Goal: Transaction & Acquisition: Obtain resource

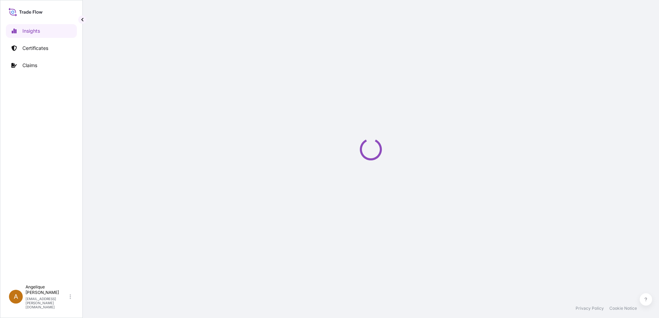
select select "2025"
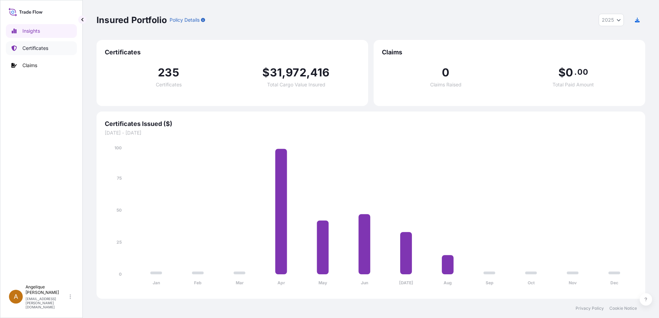
click at [25, 47] on p "Certificates" at bounding box center [35, 48] width 26 height 7
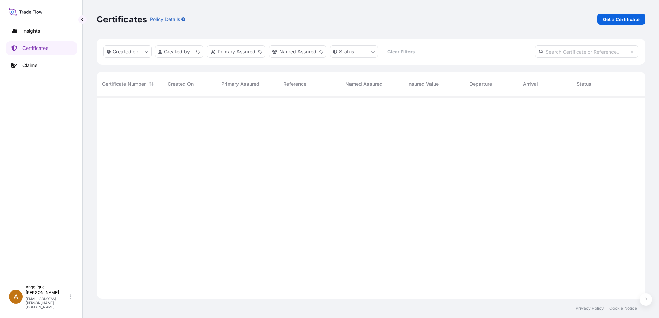
scroll to position [201, 543]
click at [612, 19] on p "Get a Certificate" at bounding box center [621, 19] width 37 height 7
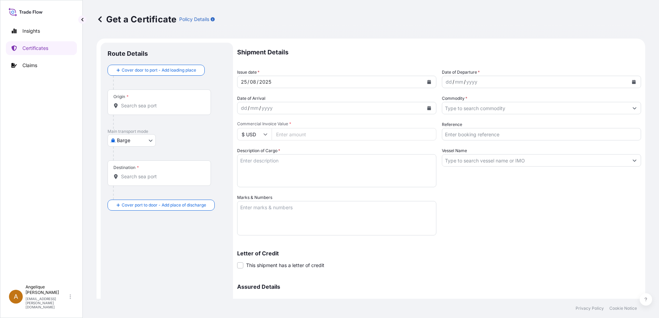
click at [150, 141] on body "Insights Certificates Claims A [PERSON_NAME] [PERSON_NAME][EMAIL_ADDRESS][PERSO…" at bounding box center [329, 159] width 659 height 318
click at [130, 197] on span "Ocean Vessel" at bounding box center [136, 195] width 31 height 7
select select "Ocean Vessel"
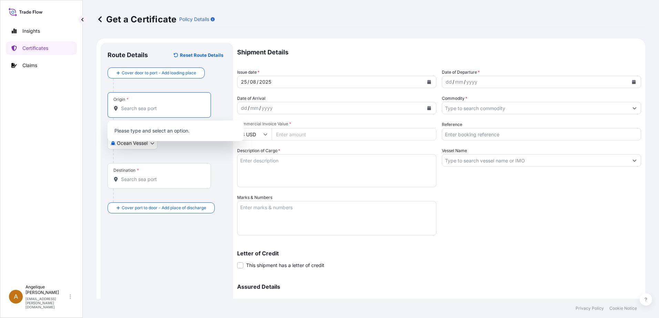
click at [130, 107] on input "Origin *" at bounding box center [161, 108] width 81 height 7
click at [132, 112] on input "Origin * Please select an origin" at bounding box center [161, 108] width 81 height 7
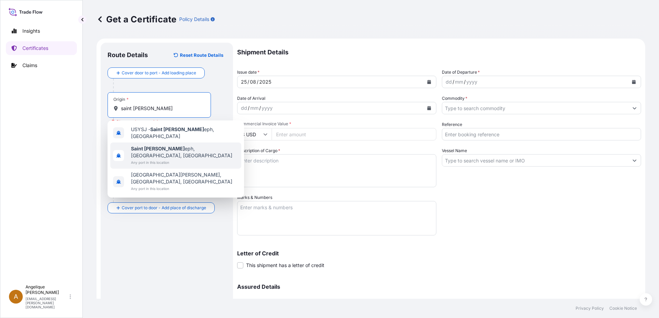
click at [199, 149] on div "[GEOGRAPHIC_DATA][PERSON_NAME], [GEOGRAPHIC_DATA], [GEOGRAPHIC_DATA] Any port i…" at bounding box center [175, 156] width 131 height 26
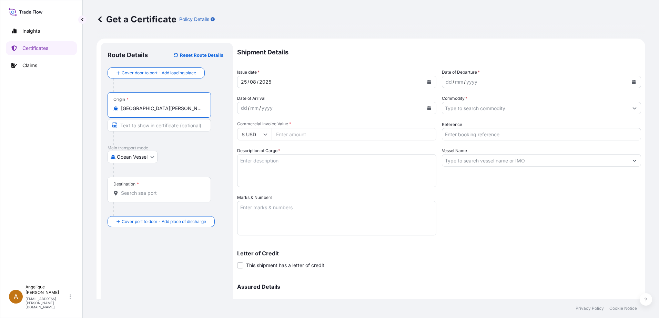
type input "[GEOGRAPHIC_DATA][PERSON_NAME], [GEOGRAPHIC_DATA], [GEOGRAPHIC_DATA]"
click at [135, 197] on div "Destination *" at bounding box center [159, 190] width 103 height 26
click at [135, 197] on input "Destination *" at bounding box center [161, 193] width 81 height 7
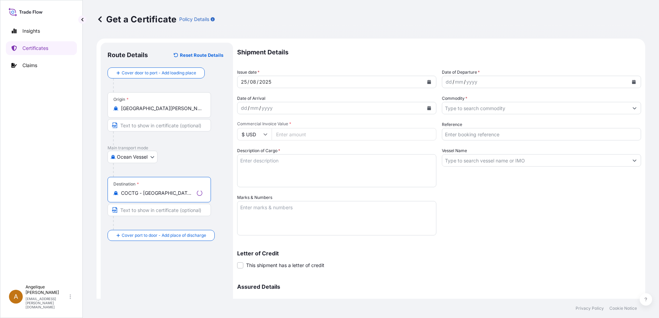
type input "COCTG - [GEOGRAPHIC_DATA], [GEOGRAPHIC_DATA]"
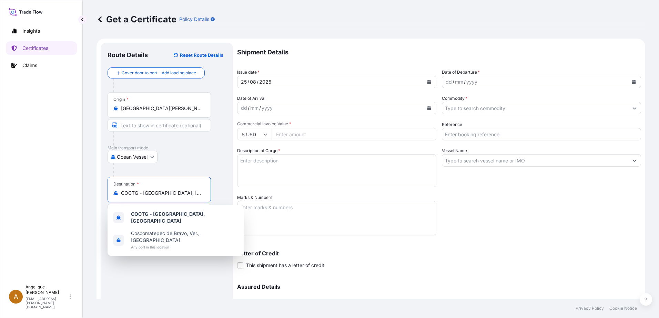
click at [632, 82] on icon "Calendar" at bounding box center [634, 82] width 4 height 4
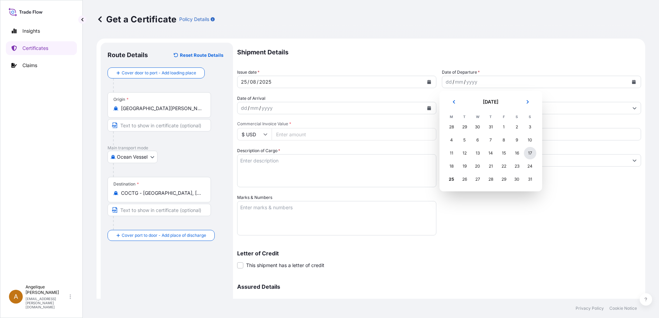
click at [528, 153] on div "17" at bounding box center [530, 153] width 12 height 12
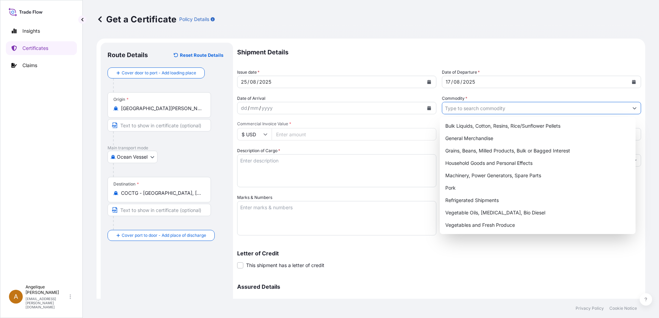
click at [447, 111] on input "Commodity *" at bounding box center [535, 108] width 186 height 12
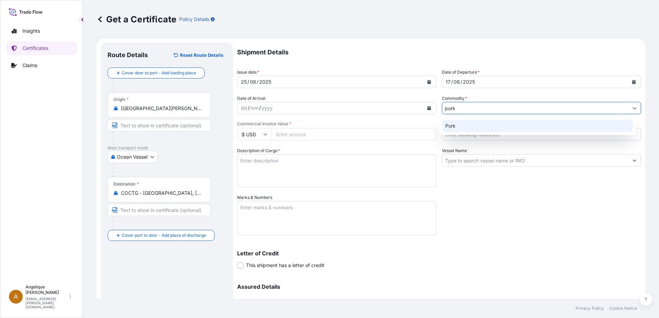
click at [455, 128] on div "Pork" at bounding box center [537, 126] width 191 height 12
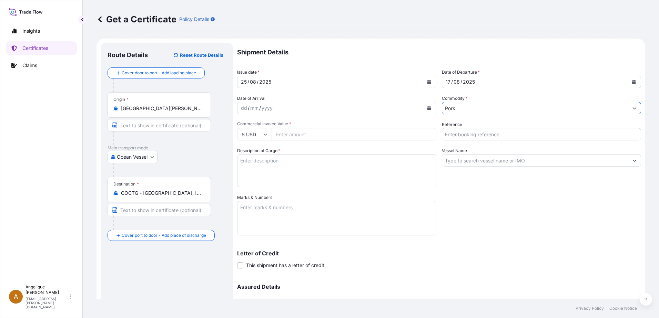
type input "Pork"
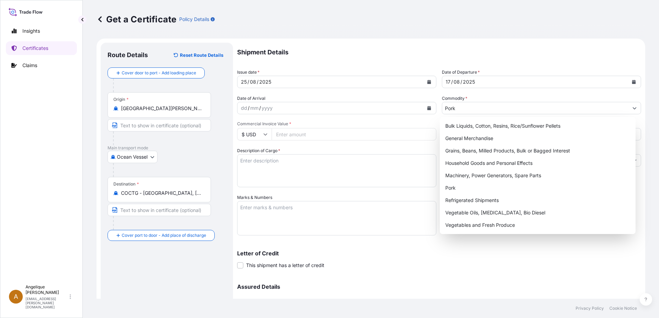
click at [290, 135] on input "Commercial Invoice Value *" at bounding box center [354, 134] width 165 height 12
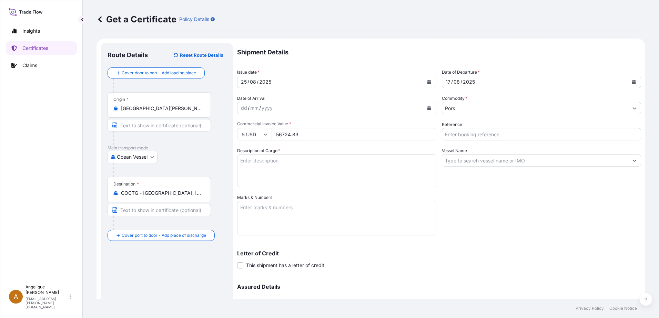
type input "56724.83"
type input "2882368"
type textarea "f"
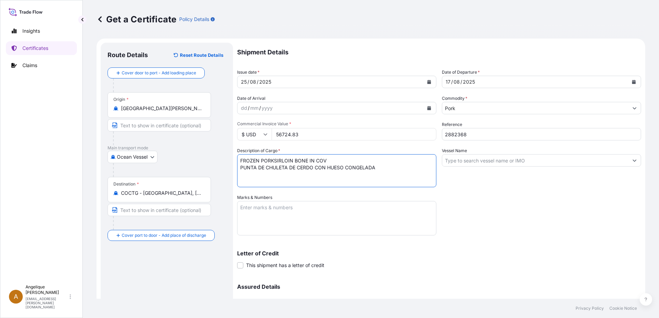
click at [274, 162] on textarea "FROZEN PORKSIRLOIN BONE IN COV PUNTA DE CHULETA DE CERDO CON HUESO CONGELADA" at bounding box center [336, 170] width 199 height 33
type textarea "FROZEN PORK SIRLOIN BONE IN COV PUNTA DE CHULETA DE CERDO CON HUESO CONGELADA"
click at [458, 160] on input "Vessel Name" at bounding box center [535, 160] width 186 height 12
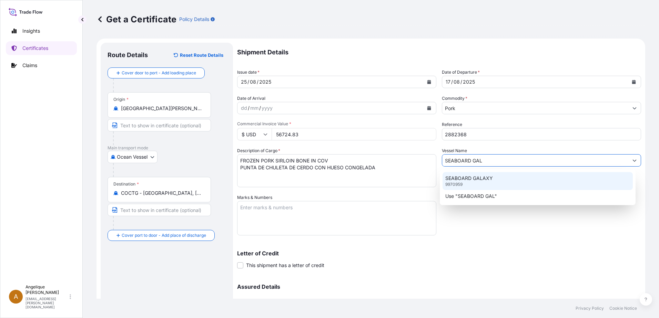
click at [461, 180] on p "SEABOARD GALAXY" at bounding box center [469, 178] width 48 height 7
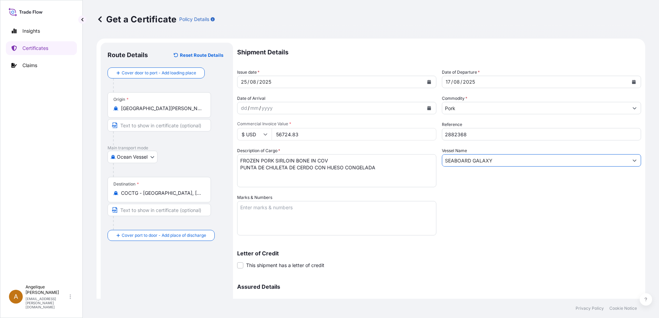
type input "SEABOARD GALAXY"
click at [280, 209] on textarea "Marks & Numbers" at bounding box center [336, 218] width 199 height 34
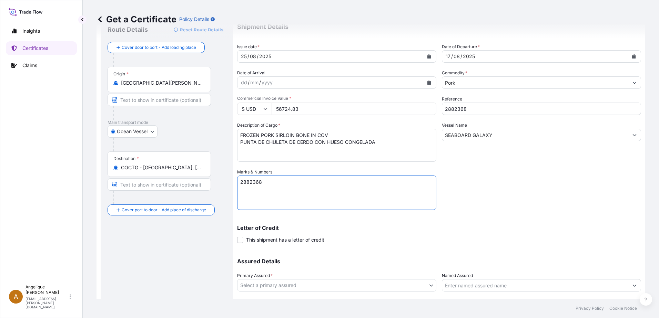
scroll to position [69, 0]
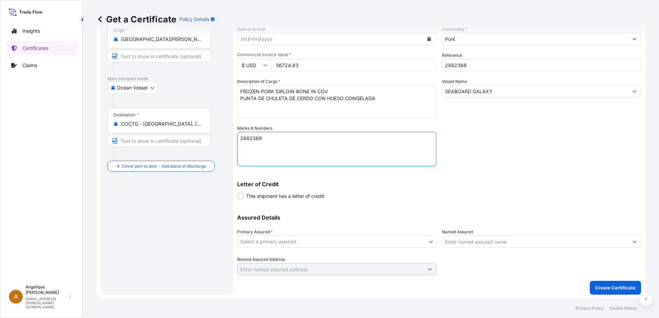
type textarea "2882368"
click at [322, 242] on body "Insights Certificates Claims A [PERSON_NAME] [PERSON_NAME][EMAIL_ADDRESS][PERSO…" at bounding box center [329, 159] width 659 height 318
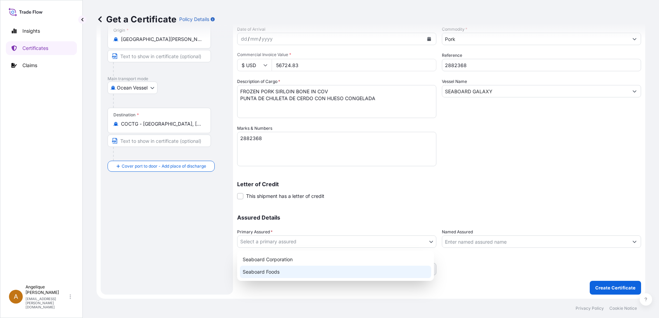
click at [292, 275] on div "Seaboard Foods" at bounding box center [335, 272] width 191 height 12
select select "31638"
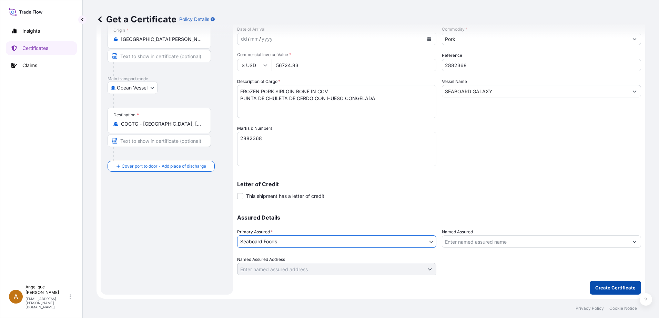
click at [612, 285] on p "Create Certificate" at bounding box center [615, 288] width 40 height 7
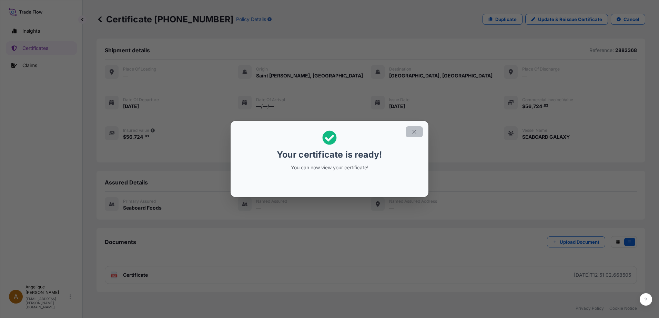
click at [414, 132] on icon "button" at bounding box center [414, 132] width 6 height 6
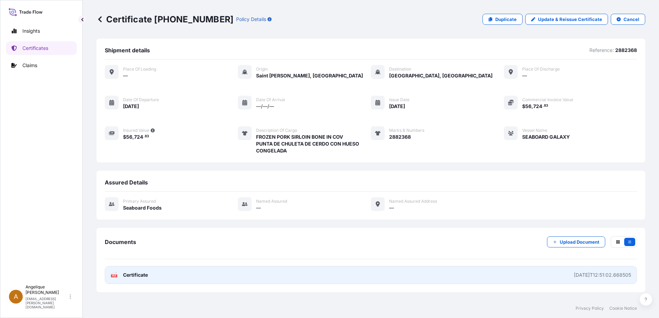
click at [136, 274] on span "Certificate" at bounding box center [135, 275] width 25 height 7
